Goal: Transaction & Acquisition: Purchase product/service

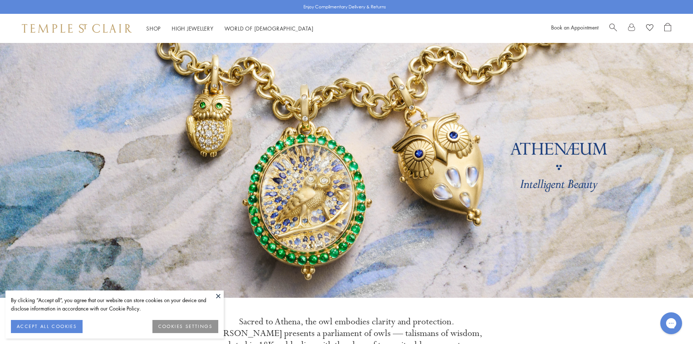
click at [221, 296] on button at bounding box center [218, 295] width 11 height 11
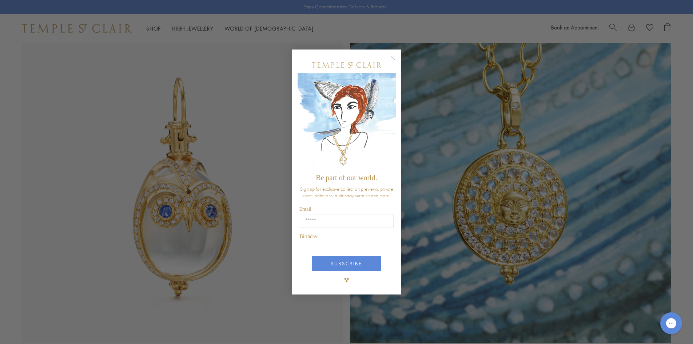
scroll to position [400, 0]
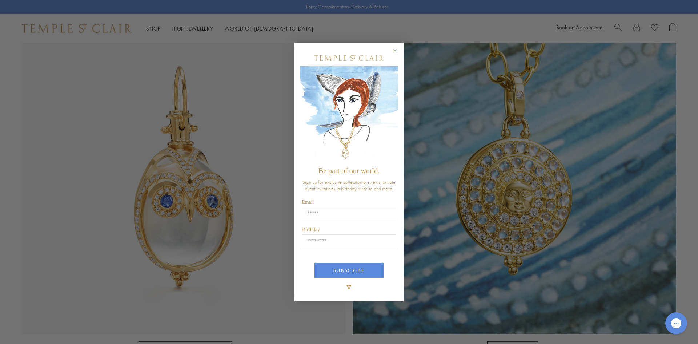
click at [397, 53] on circle "Close dialog" at bounding box center [395, 50] width 9 height 9
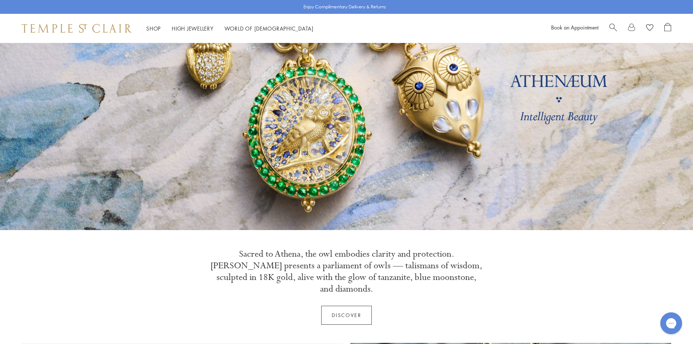
scroll to position [0, 0]
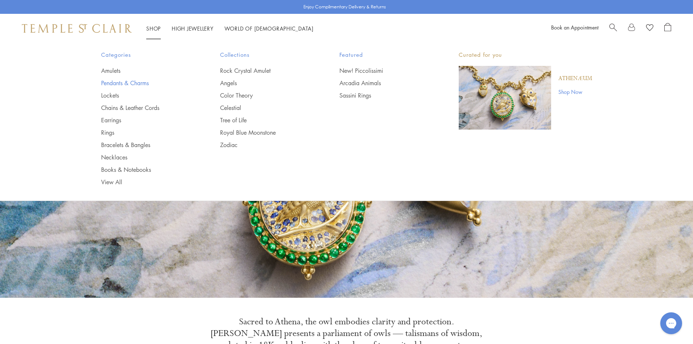
click at [121, 85] on link "Pendants & Charms" at bounding box center [146, 83] width 90 height 8
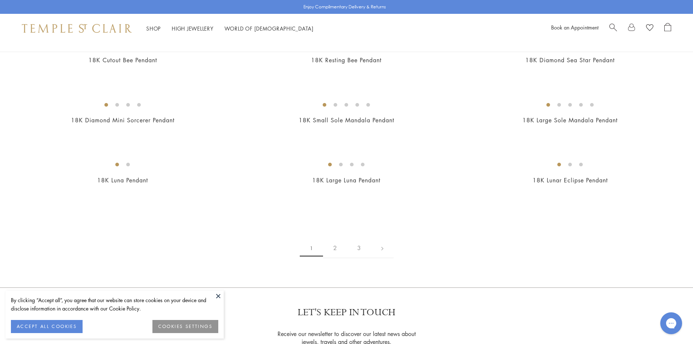
scroll to position [1127, 0]
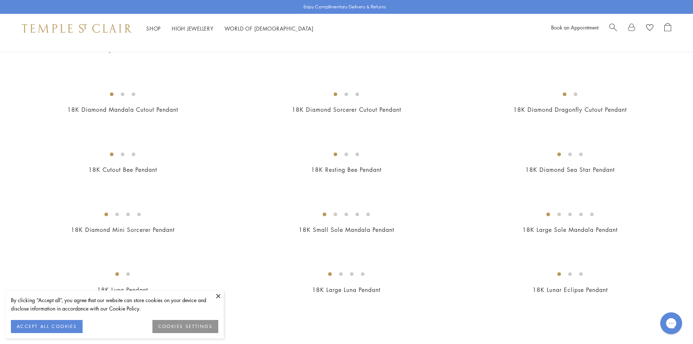
click at [0, 0] on img at bounding box center [0, 0] width 0 height 0
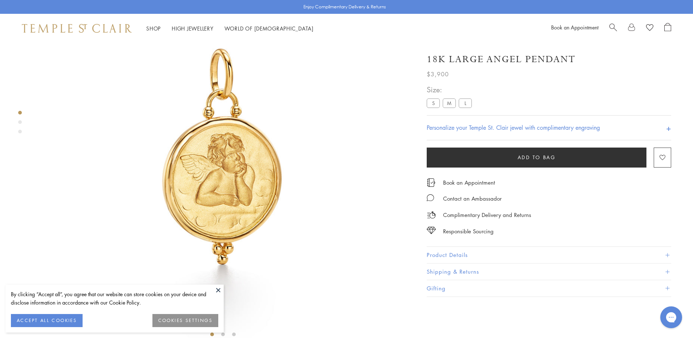
scroll to position [36, 0]
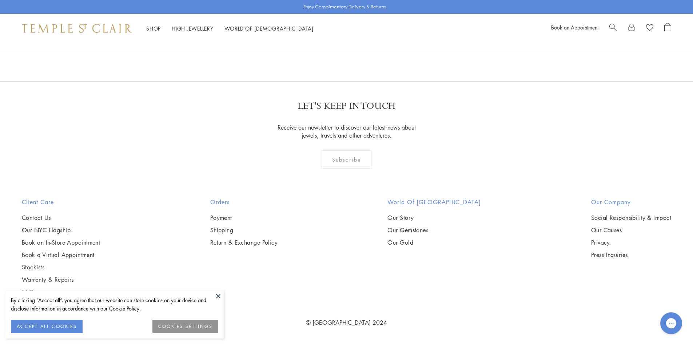
scroll to position [1598, 0]
click at [0, 0] on img at bounding box center [0, 0] width 0 height 0
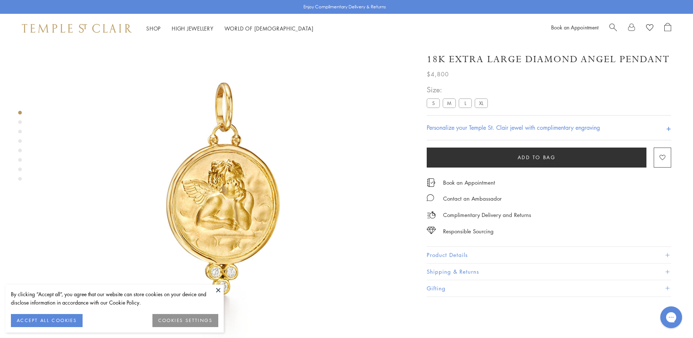
click at [460, 251] on button "Product Details" at bounding box center [549, 255] width 244 height 16
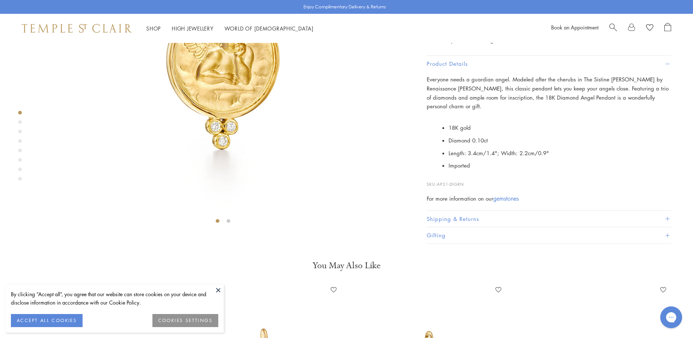
scroll to position [225, 0]
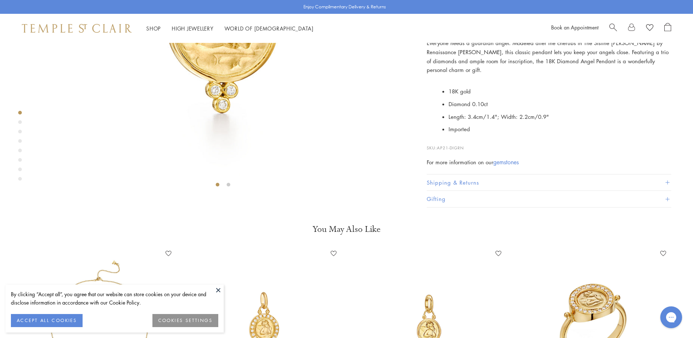
click at [479, 32] on div "Shop Shop Categories Amulets Pendants & Charms Lockets Chains & Leather Cords E…" at bounding box center [346, 28] width 693 height 29
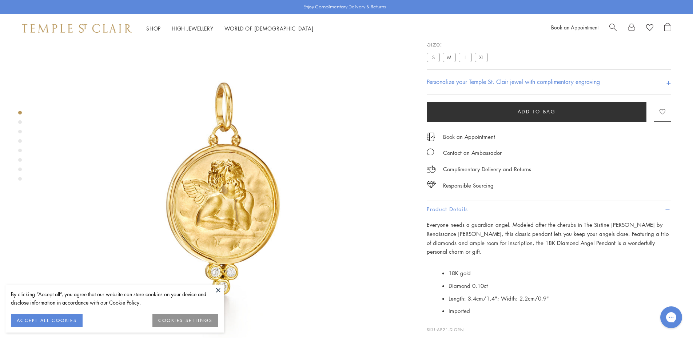
scroll to position [0, 0]
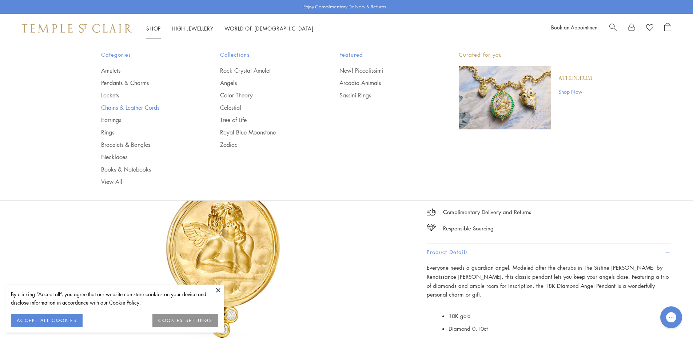
click at [110, 109] on link "Chains & Leather Cords" at bounding box center [146, 108] width 90 height 8
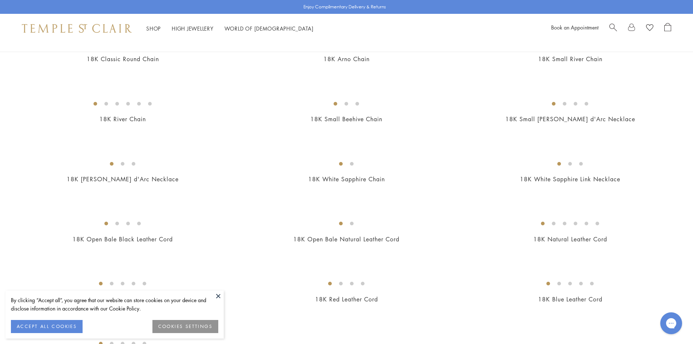
scroll to position [109, 0]
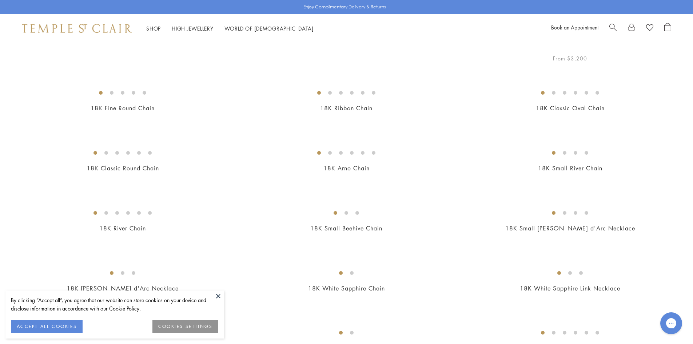
click at [0, 0] on img at bounding box center [0, 0] width 0 height 0
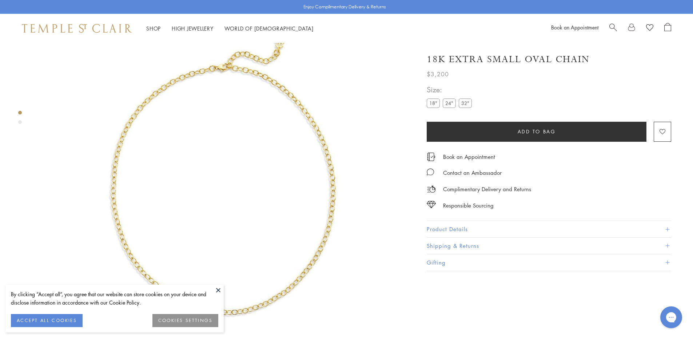
click at [466, 105] on label "32"" at bounding box center [465, 103] width 13 height 9
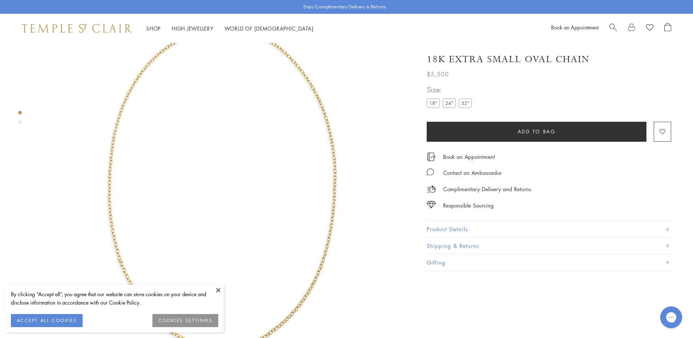
drag, startPoint x: 460, startPoint y: 229, endPoint x: 458, endPoint y: 233, distance: 4.1
click at [460, 229] on button "Product Details" at bounding box center [549, 229] width 244 height 16
